Goal: Information Seeking & Learning: Find specific fact

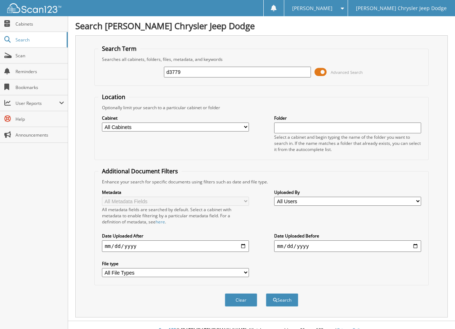
type input "d3779"
click at [266, 293] on button "Search" at bounding box center [282, 299] width 32 height 13
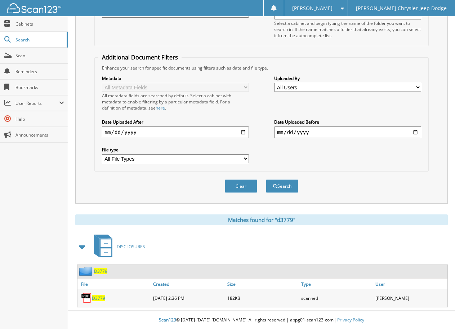
click at [98, 297] on span "D3779" at bounding box center [98, 298] width 13 height 6
